Goal: Information Seeking & Learning: Understand process/instructions

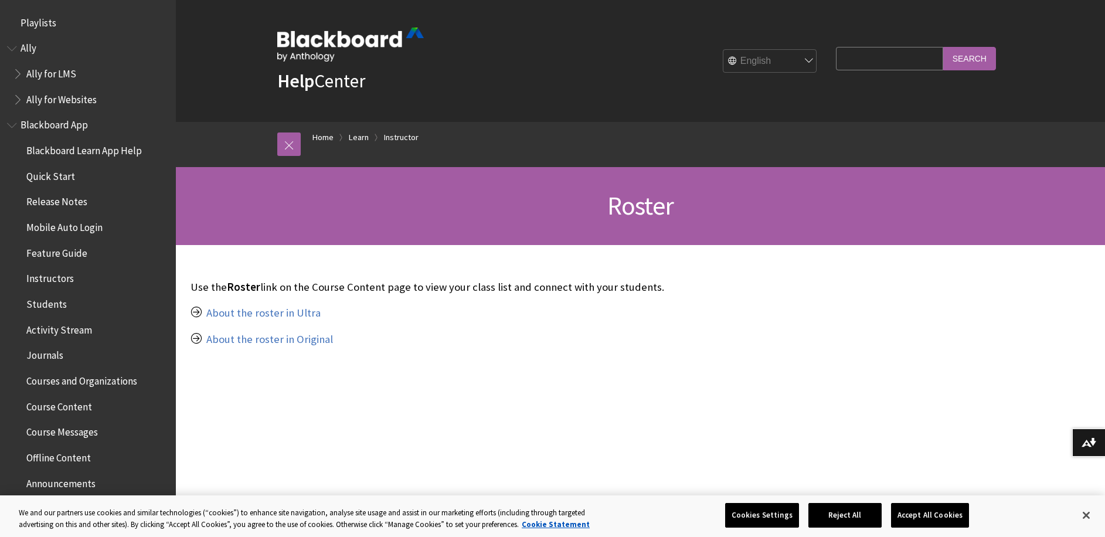
click at [868, 60] on input "Search Query" at bounding box center [889, 58] width 107 height 23
type input "email addresses"
click at [943, 47] on input "Search" at bounding box center [969, 58] width 53 height 23
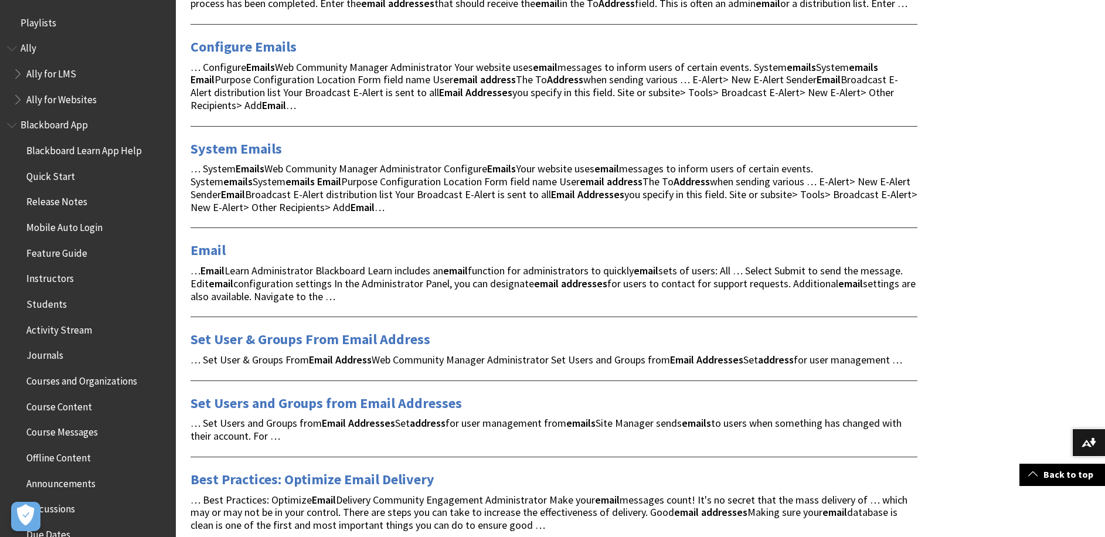
scroll to position [328, 0]
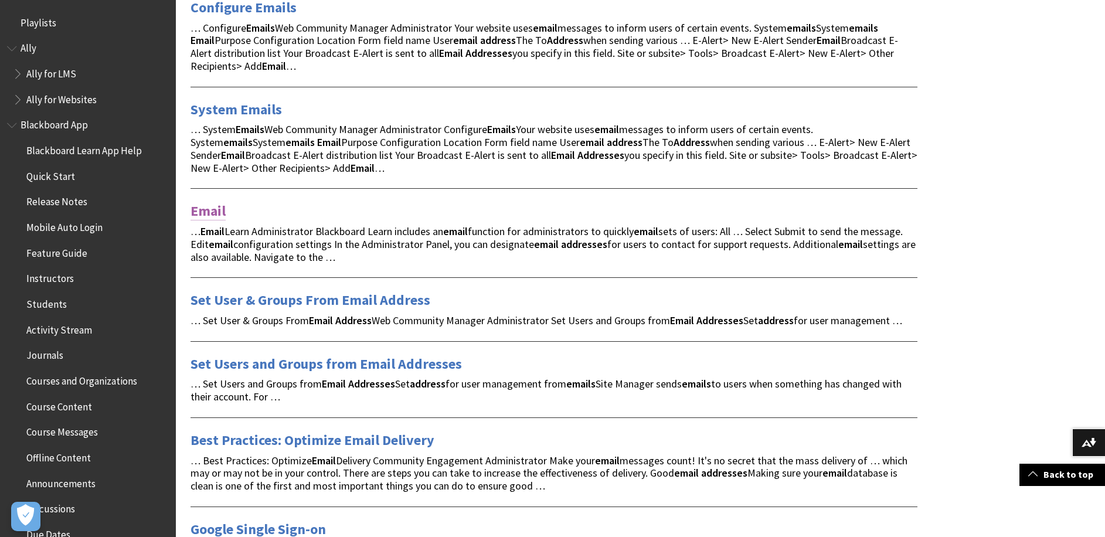
click at [215, 220] on link "Email" at bounding box center [208, 211] width 35 height 19
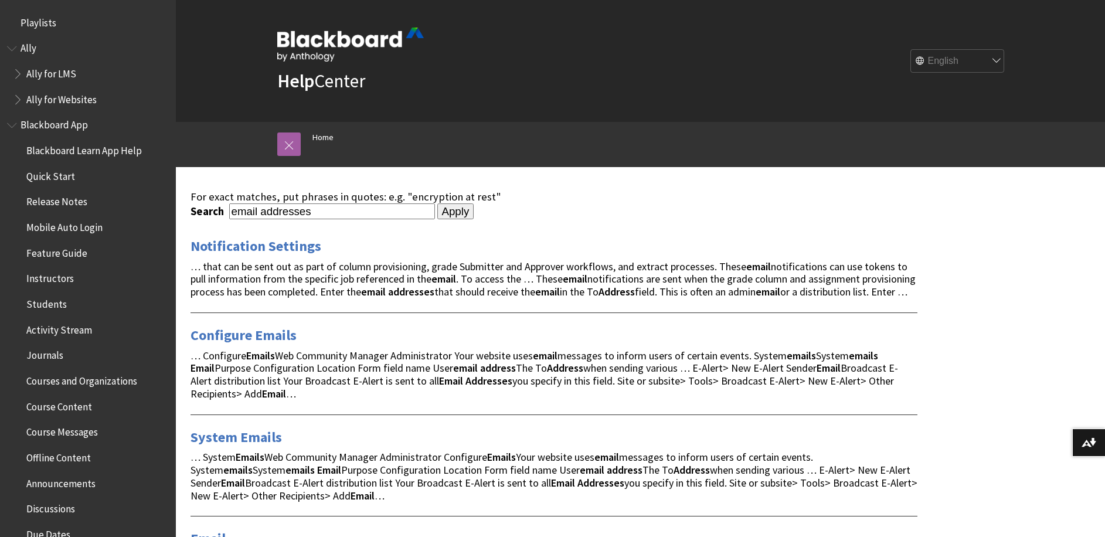
scroll to position [328, 0]
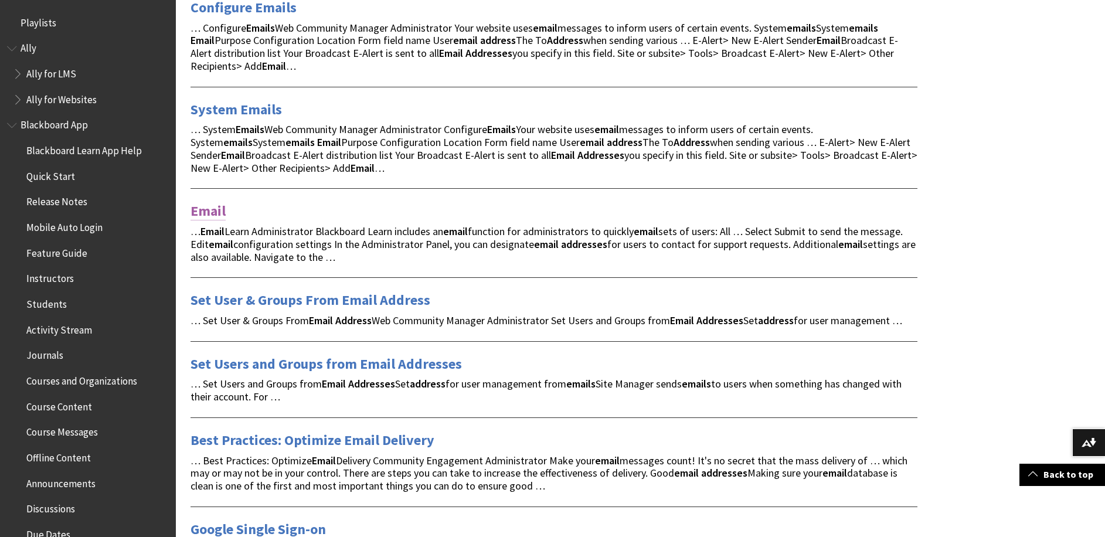
drag, startPoint x: 0, startPoint y: 0, endPoint x: 219, endPoint y: 224, distance: 313.0
click at [219, 220] on link "Email" at bounding box center [208, 211] width 35 height 19
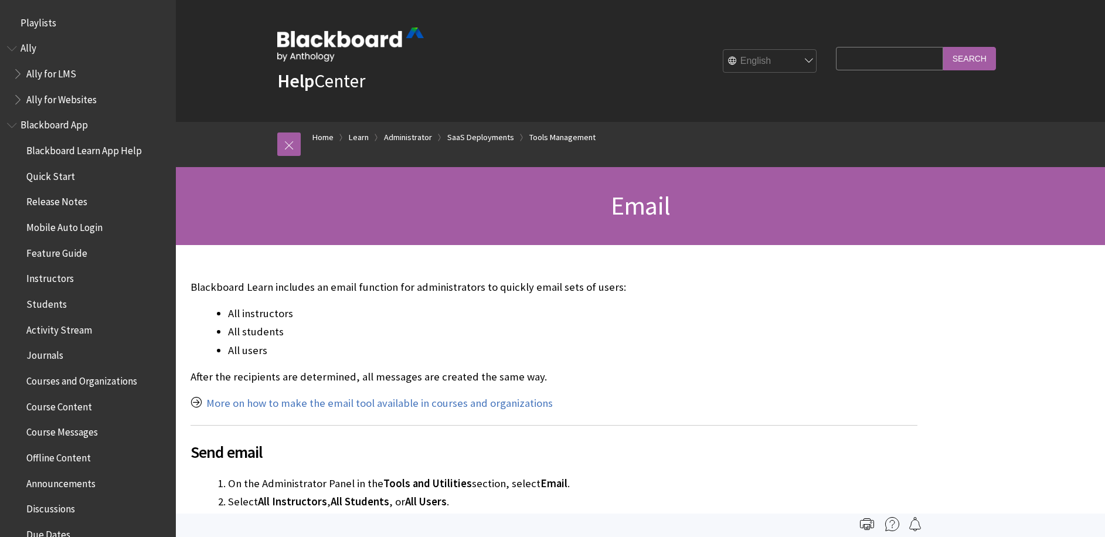
scroll to position [1956, 0]
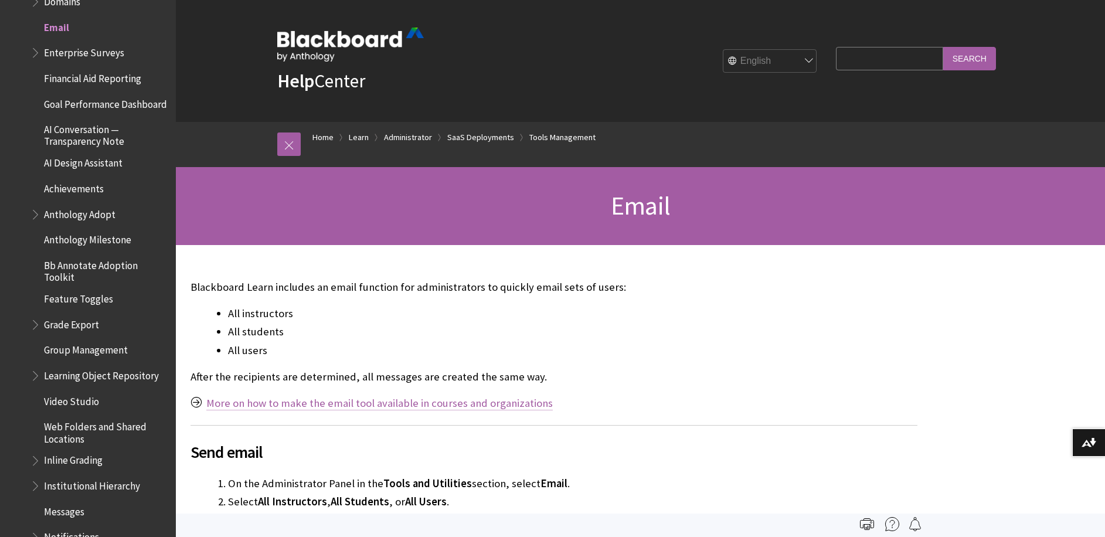
click at [399, 401] on link "More on how to make the email tool available in courses and organizations" at bounding box center [379, 403] width 346 height 14
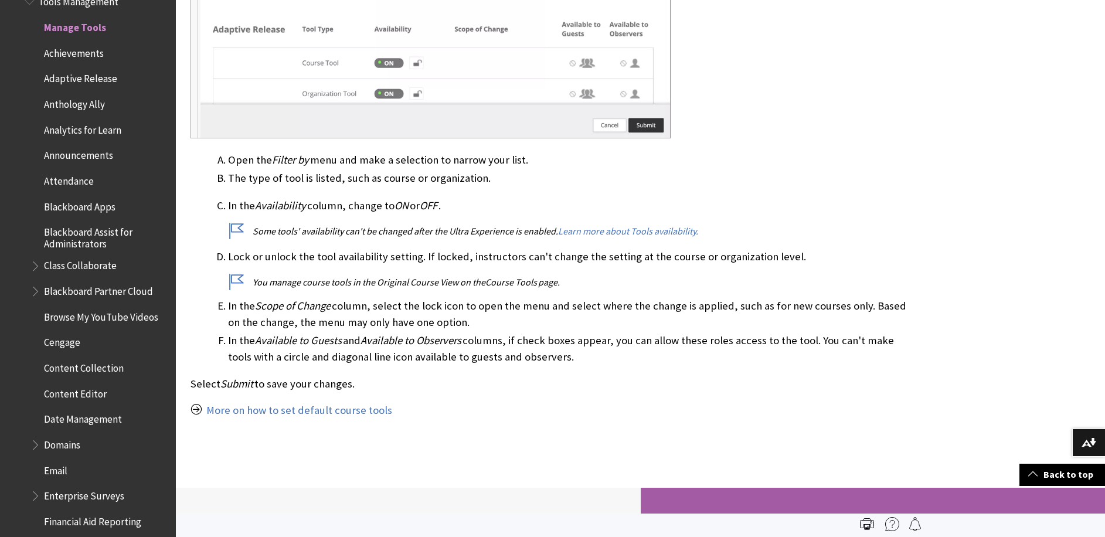
scroll to position [72, 0]
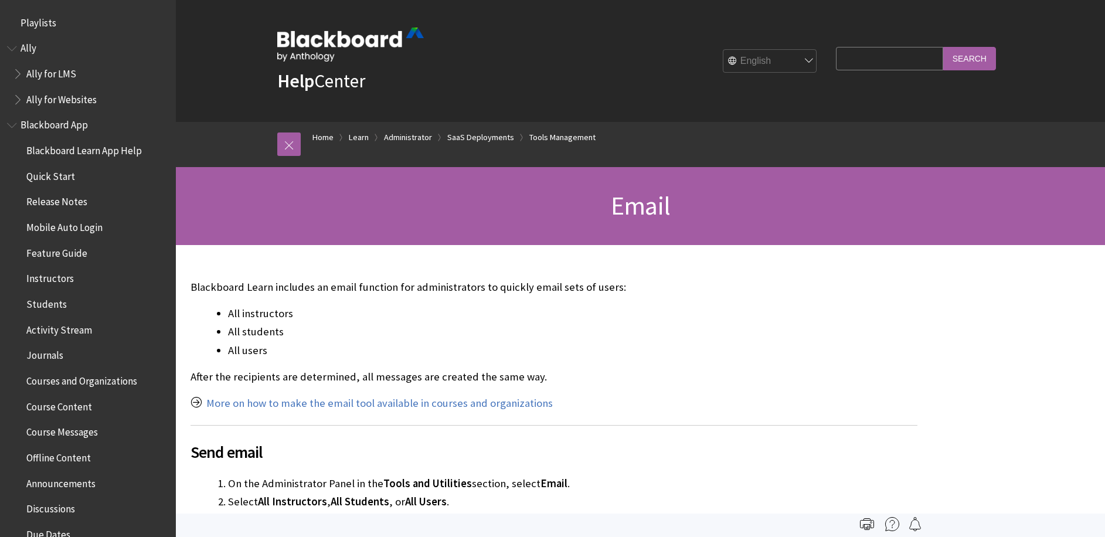
scroll to position [1956, 0]
